Goal: Information Seeking & Learning: Learn about a topic

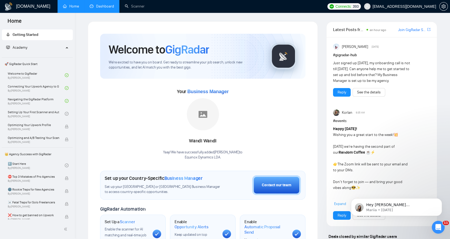
click at [99, 9] on link "Dashboard" at bounding box center [102, 6] width 24 height 5
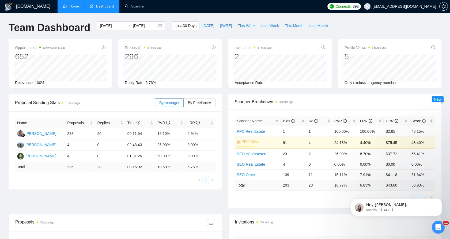
click at [75, 4] on link "Home" at bounding box center [71, 6] width 16 height 5
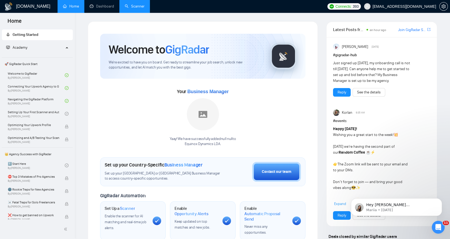
click at [132, 8] on link "Scanner" at bounding box center [135, 6] width 20 height 5
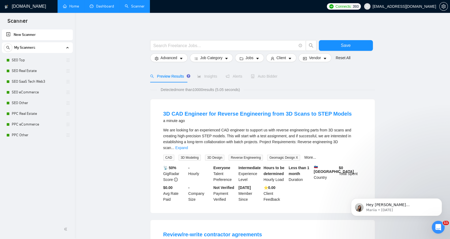
click at [103, 4] on link "Dashboard" at bounding box center [102, 6] width 24 height 5
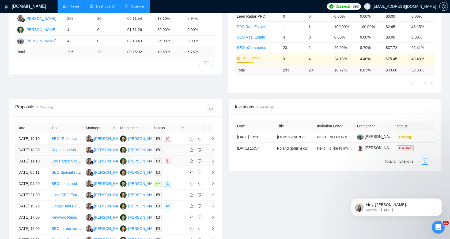
scroll to position [119, 0]
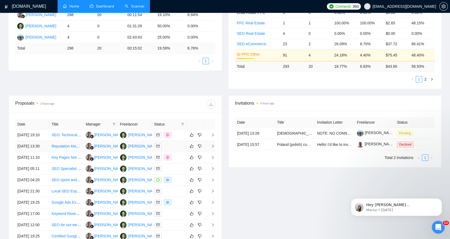
click at [172, 149] on div at bounding box center [169, 146] width 30 height 6
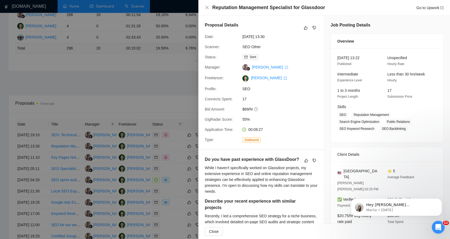
click at [226, 7] on h4 "Reputation Management Specialist for Glassdoor" at bounding box center [268, 7] width 113 height 7
drag, startPoint x: 226, startPoint y: 7, endPoint x: 321, endPoint y: 9, distance: 94.8
click at [321, 9] on div "Reputation Management Specialist for Glassdoor Go to Upwork" at bounding box center [327, 7] width 231 height 7
drag, startPoint x: 321, startPoint y: 9, endPoint x: 297, endPoint y: 7, distance: 23.9
click at [297, 7] on h4 "Reputation Management Specialist for Glassdoor" at bounding box center [268, 7] width 113 height 7
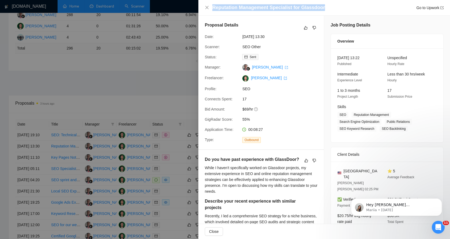
click at [293, 7] on h4 "Reputation Management Specialist for Glassdoor" at bounding box center [268, 7] width 113 height 7
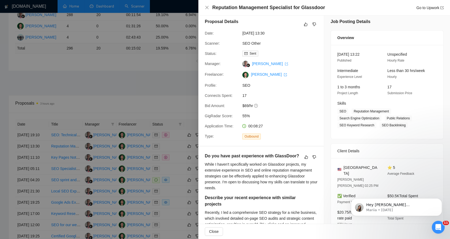
scroll to position [0, 0]
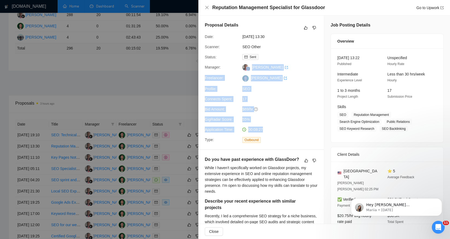
drag, startPoint x: 265, startPoint y: 129, endPoint x: 248, endPoint y: 61, distance: 69.3
click at [248, 62] on div "Proposal Details Date: 21 Sep, 2025 13:30 Scanner: SEO Other Status: Sent Manag…" at bounding box center [261, 83] width 126 height 134
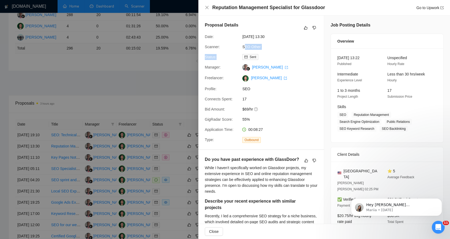
drag, startPoint x: 248, startPoint y: 61, endPoint x: 244, endPoint y: 50, distance: 12.6
click at [244, 50] on div "Proposal Details Date: 21 Sep, 2025 13:30 Scanner: SEO Other Status: Sent Manag…" at bounding box center [261, 83] width 126 height 134
drag, startPoint x: 244, startPoint y: 50, endPoint x: 226, endPoint y: 48, distance: 17.7
click at [226, 48] on div "Scanner:" at bounding box center [221, 47] width 37 height 6
click at [168, 70] on div at bounding box center [225, 119] width 450 height 239
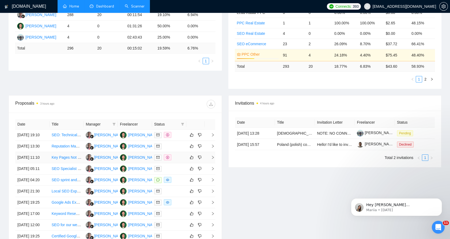
click at [175, 163] on td at bounding box center [169, 157] width 34 height 11
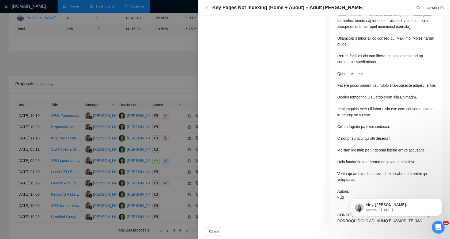
scroll to position [149, 0]
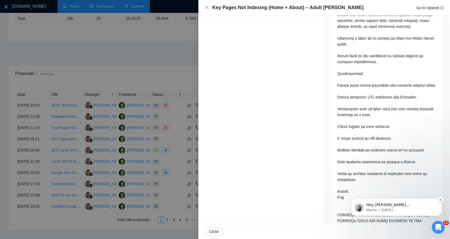
click at [441, 200] on button "Dismiss notification" at bounding box center [440, 199] width 7 height 7
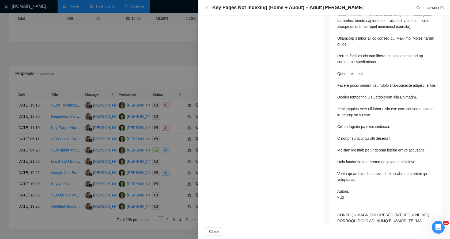
click at [381, 199] on div at bounding box center [387, 49] width 100 height 359
drag, startPoint x: 381, startPoint y: 199, endPoint x: 332, endPoint y: 201, distance: 49.6
click at [332, 201] on div at bounding box center [387, 51] width 112 height 374
drag, startPoint x: 332, startPoint y: 201, endPoint x: 341, endPoint y: 199, distance: 8.9
click at [341, 199] on div at bounding box center [387, 49] width 100 height 359
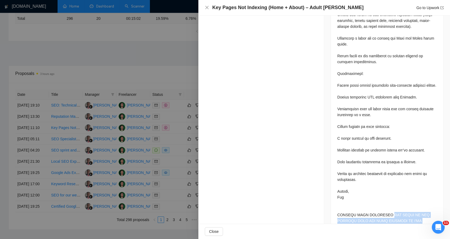
drag, startPoint x: 341, startPoint y: 199, endPoint x: 430, endPoint y: 210, distance: 90.0
click at [430, 210] on div at bounding box center [387, 51] width 112 height 374
drag, startPoint x: 430, startPoint y: 210, endPoint x: 427, endPoint y: 206, distance: 5.3
click at [427, 206] on div at bounding box center [387, 49] width 100 height 359
click at [428, 206] on div at bounding box center [387, 49] width 100 height 359
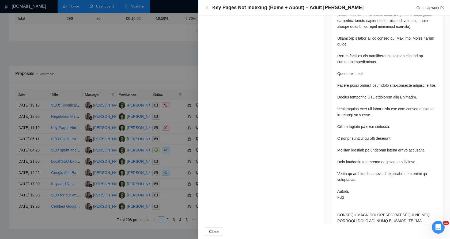
click at [428, 206] on div at bounding box center [387, 49] width 100 height 359
drag, startPoint x: 189, startPoint y: 100, endPoint x: 93, endPoint y: 28, distance: 119.7
click at [188, 99] on div at bounding box center [225, 119] width 450 height 239
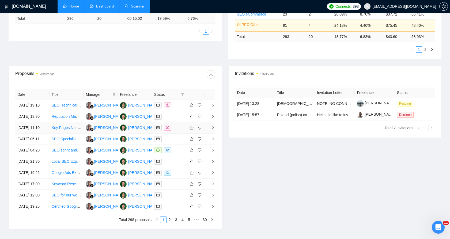
click at [67, 134] on td "Key Pages Not Indexing (Home + About) – Adult Niche SaaS" at bounding box center [67, 127] width 34 height 11
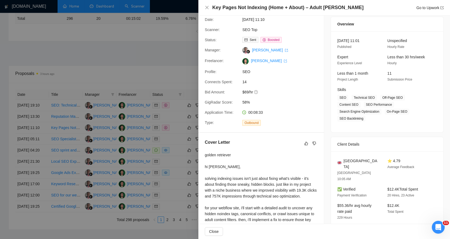
scroll to position [0, 0]
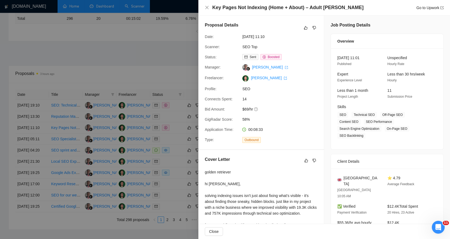
click at [173, 140] on div at bounding box center [225, 119] width 450 height 239
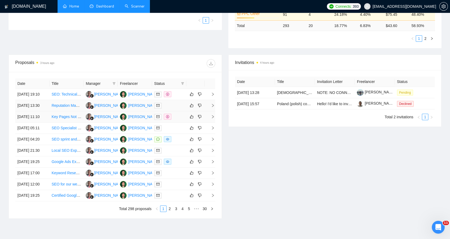
scroll to position [178, 0]
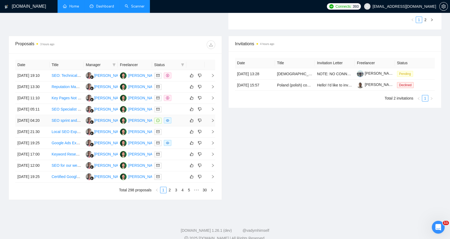
click at [173, 126] on td at bounding box center [169, 120] width 34 height 11
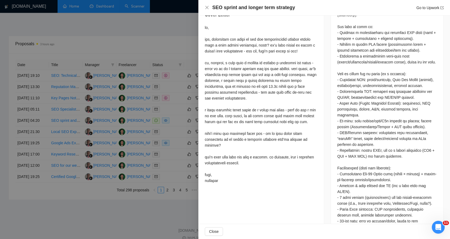
scroll to position [535, 0]
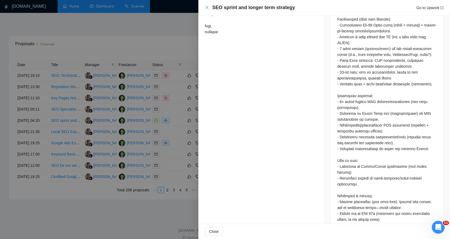
click at [141, 129] on div at bounding box center [225, 119] width 450 height 239
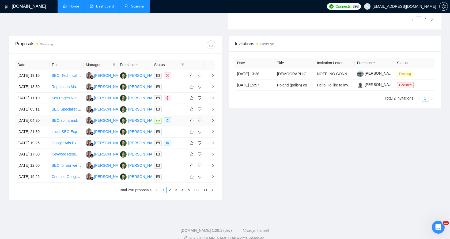
click at [153, 126] on td at bounding box center [169, 120] width 34 height 11
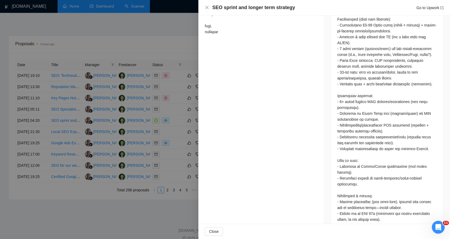
click at [155, 142] on div at bounding box center [225, 119] width 450 height 239
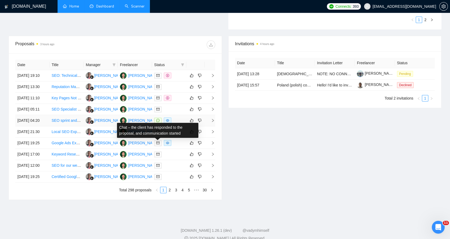
click at [157, 122] on icon "message" at bounding box center [157, 120] width 3 height 3
